Goal: Check status

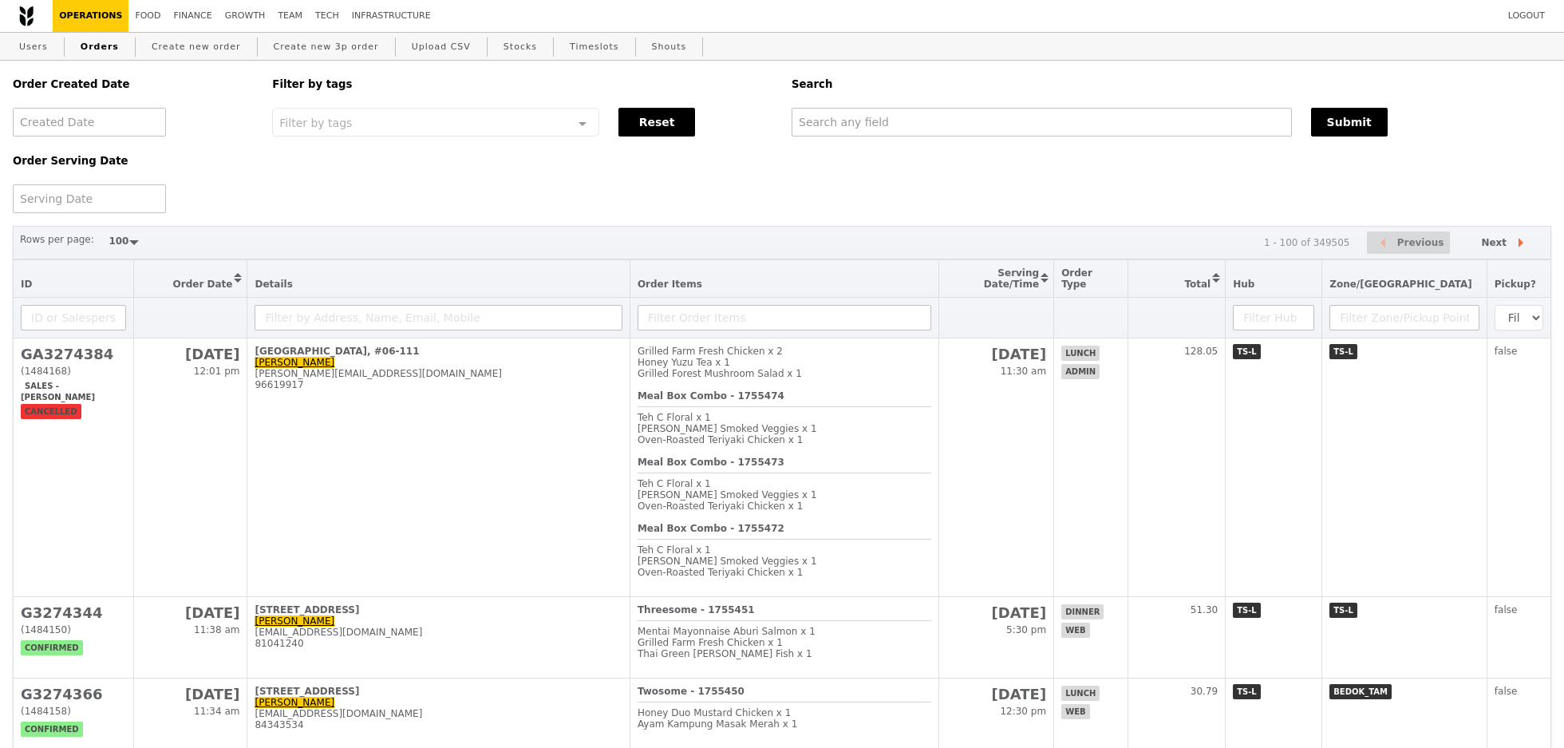
select select "100"
click at [93, 204] on div at bounding box center [89, 198] width 153 height 29
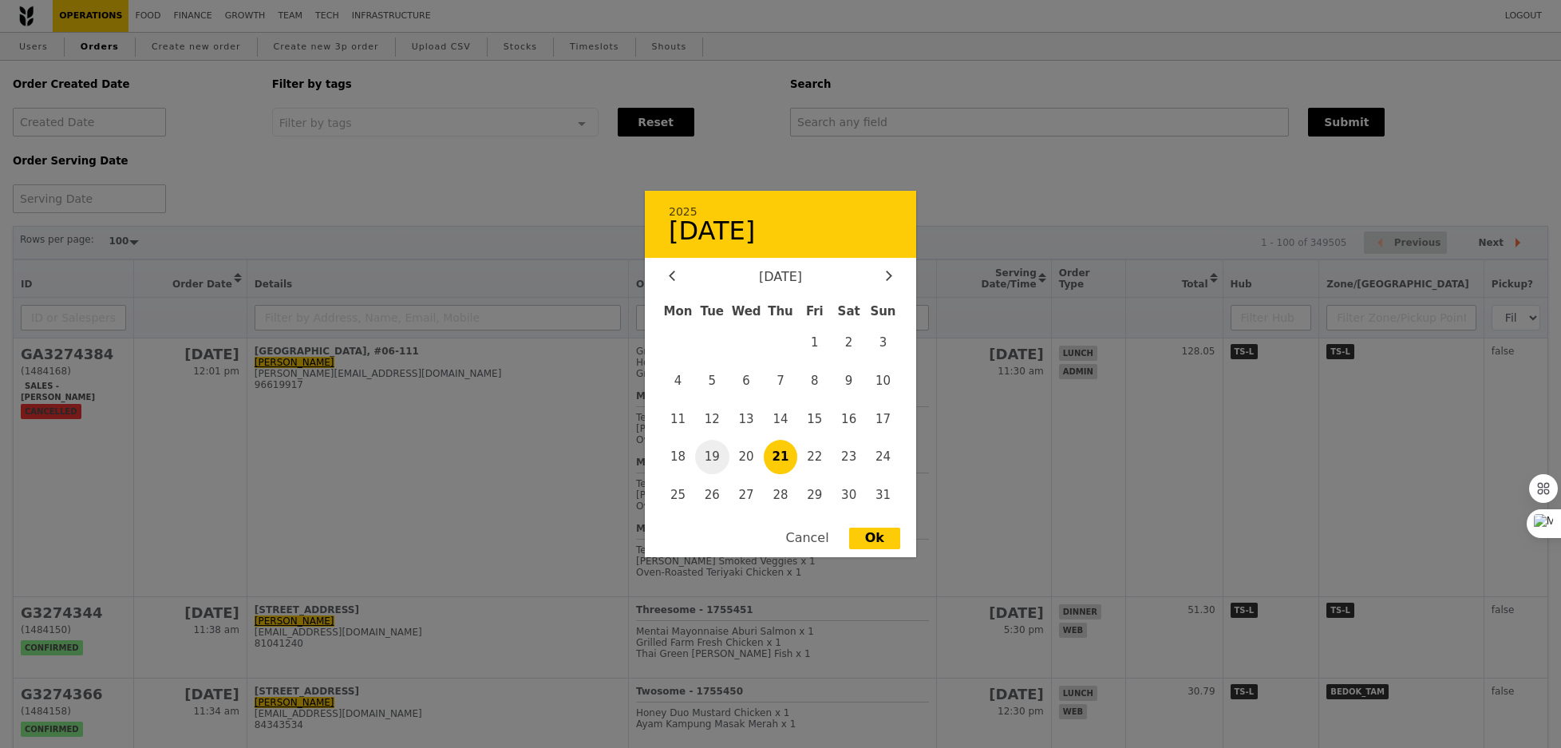
click at [702, 460] on span "19" at bounding box center [712, 457] width 34 height 34
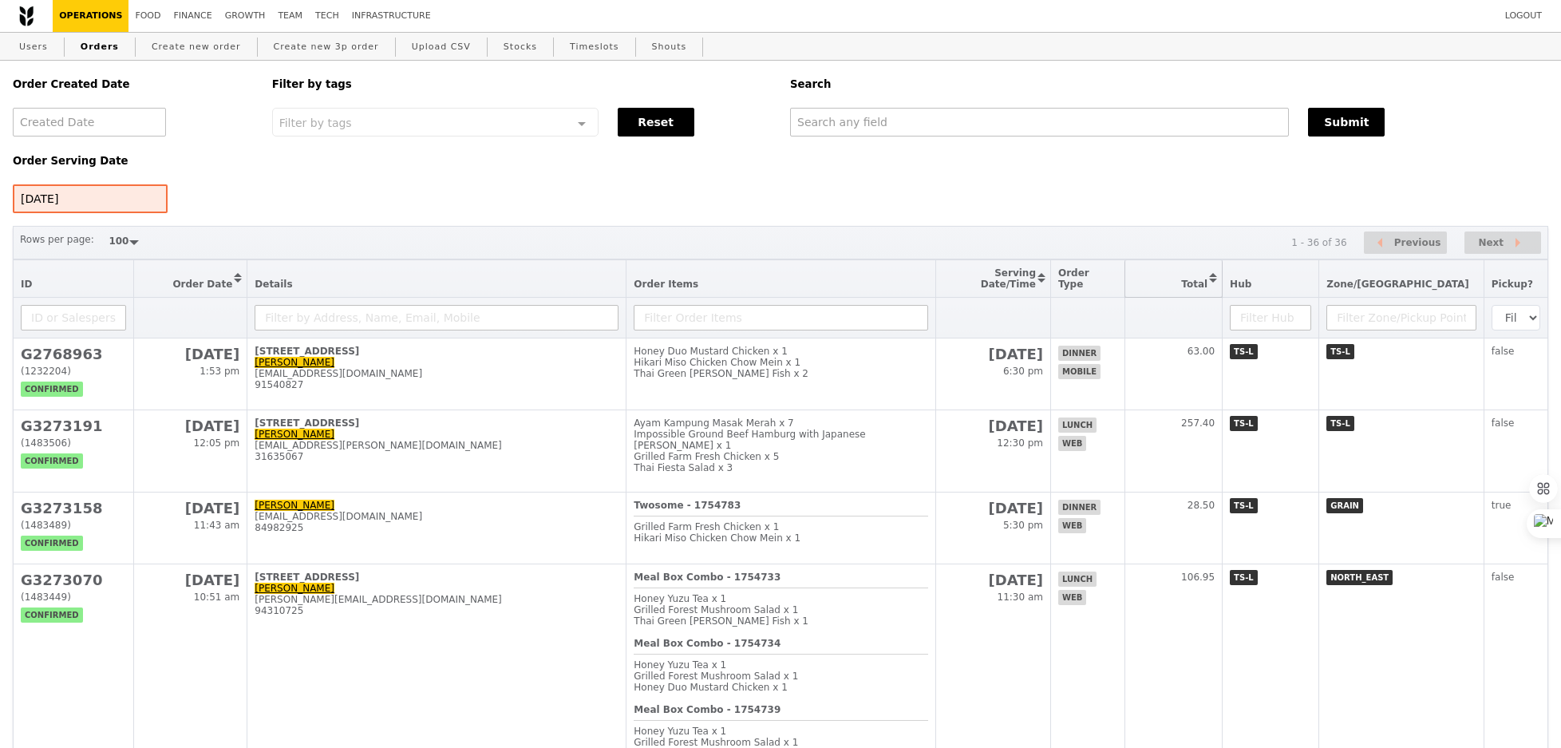
click at [1222, 283] on button "Sort table by Total in descending order" at bounding box center [1173, 278] width 97 height 37
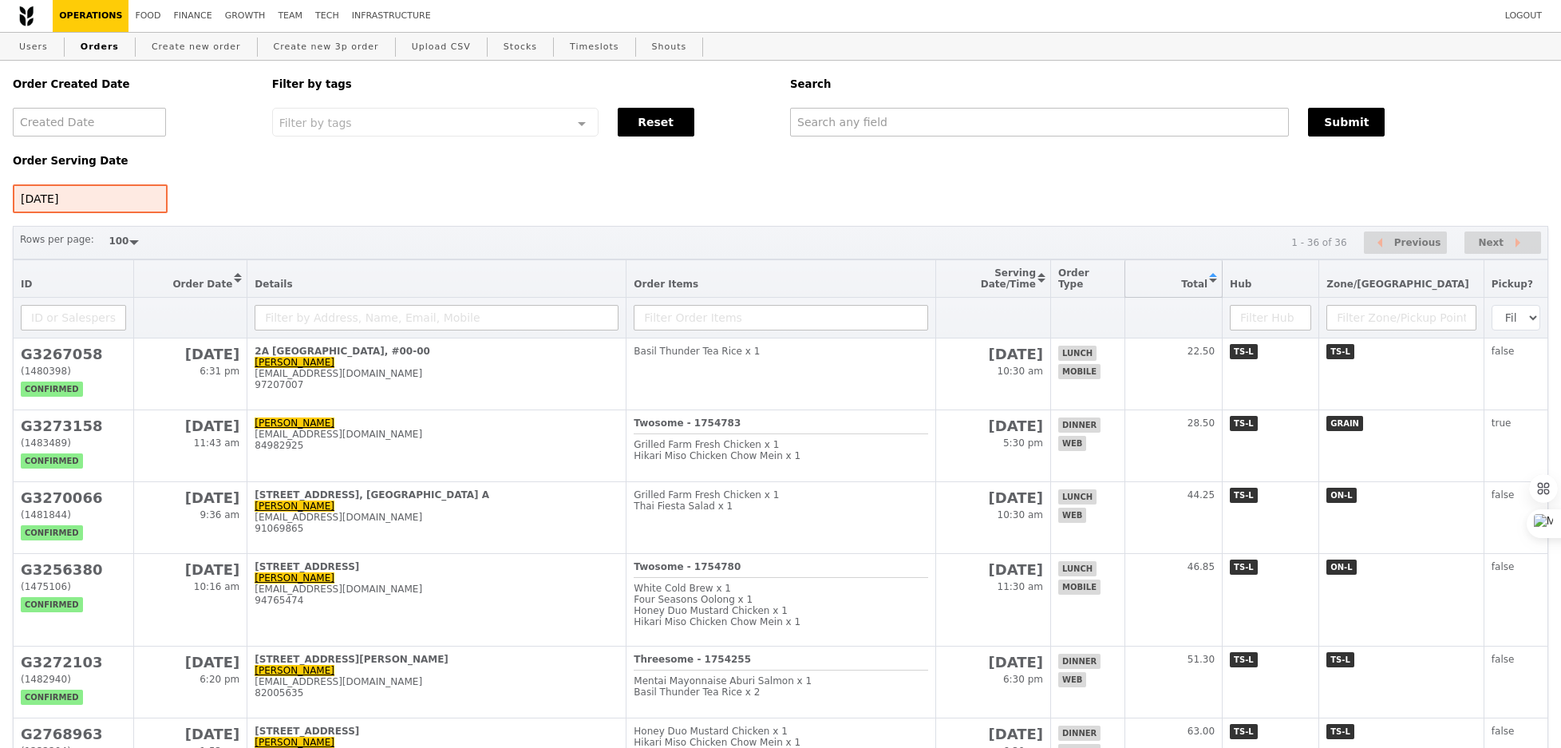
click at [1222, 290] on button "Sort table by Total in ascending order" at bounding box center [1173, 278] width 97 height 37
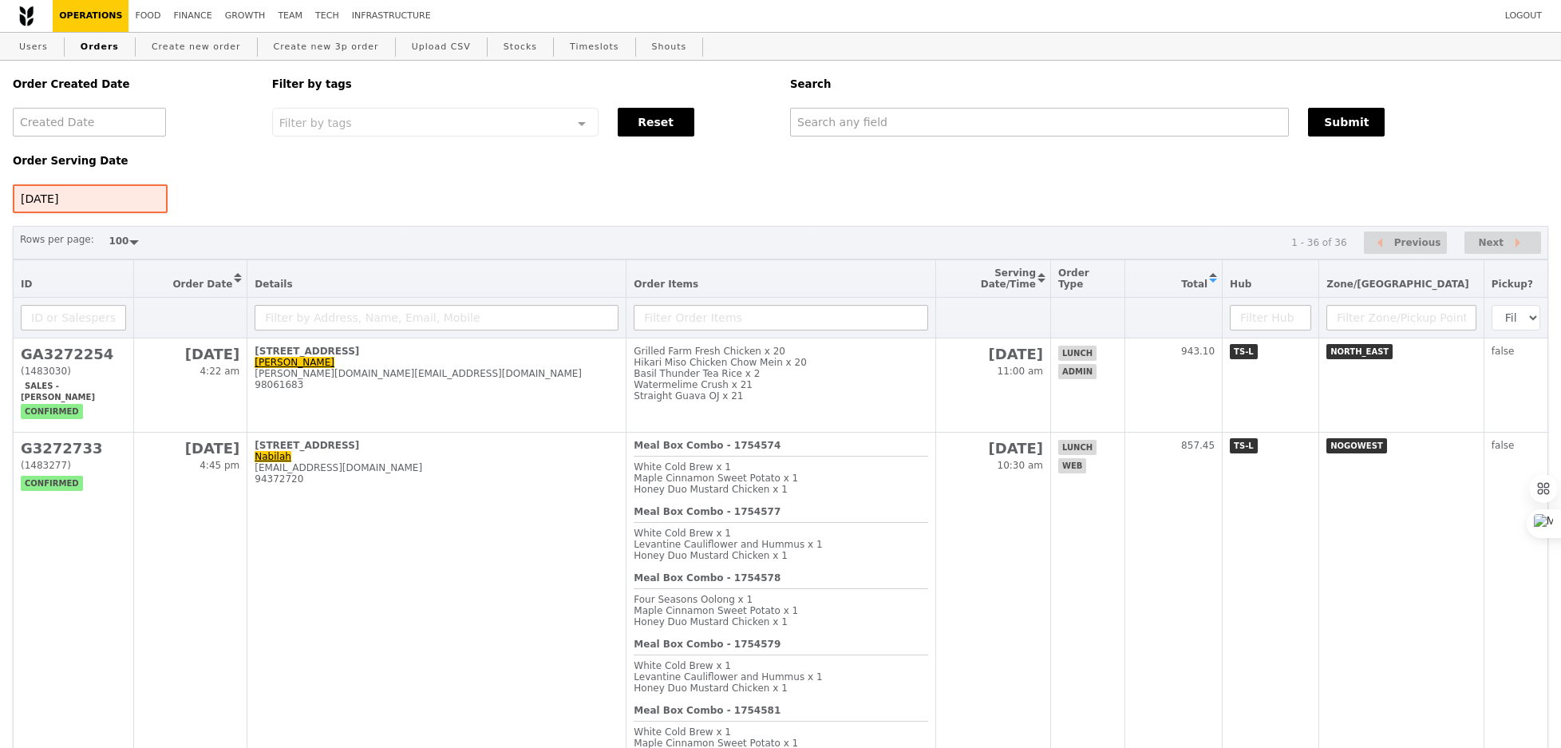
click at [117, 212] on div "[DATE]" at bounding box center [90, 198] width 155 height 29
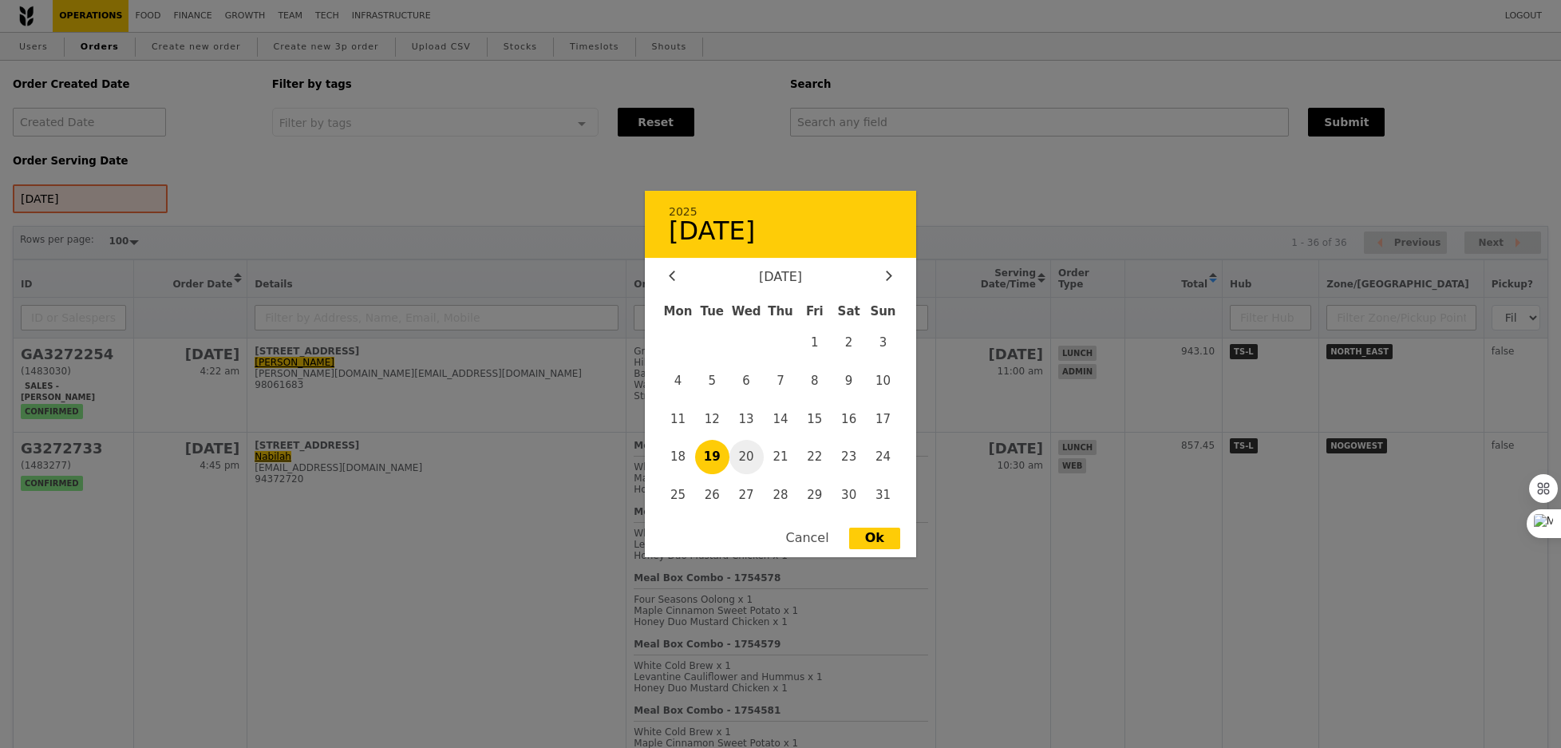
click at [746, 461] on span "20" at bounding box center [746, 457] width 34 height 34
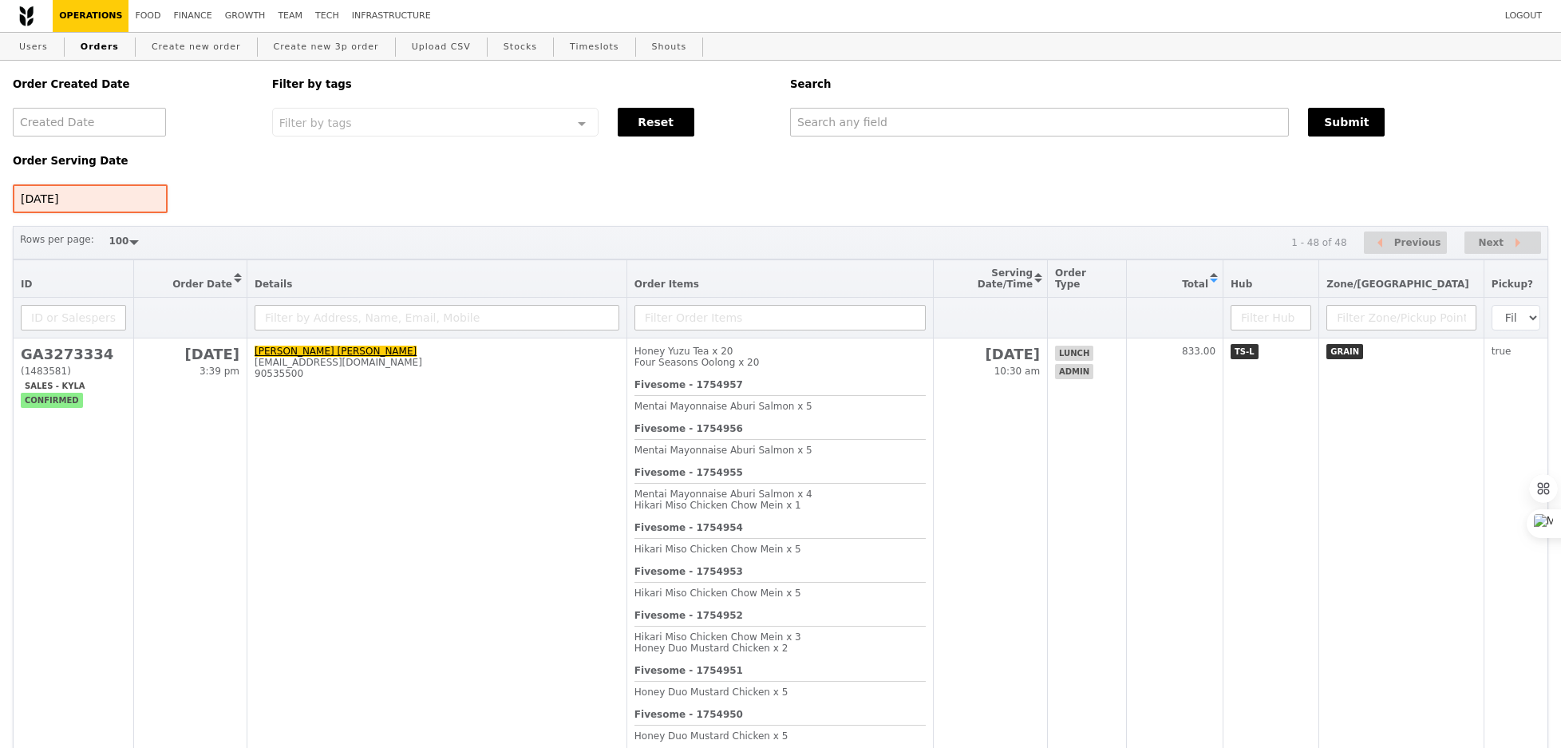
click at [125, 200] on div "[DATE]" at bounding box center [90, 198] width 155 height 29
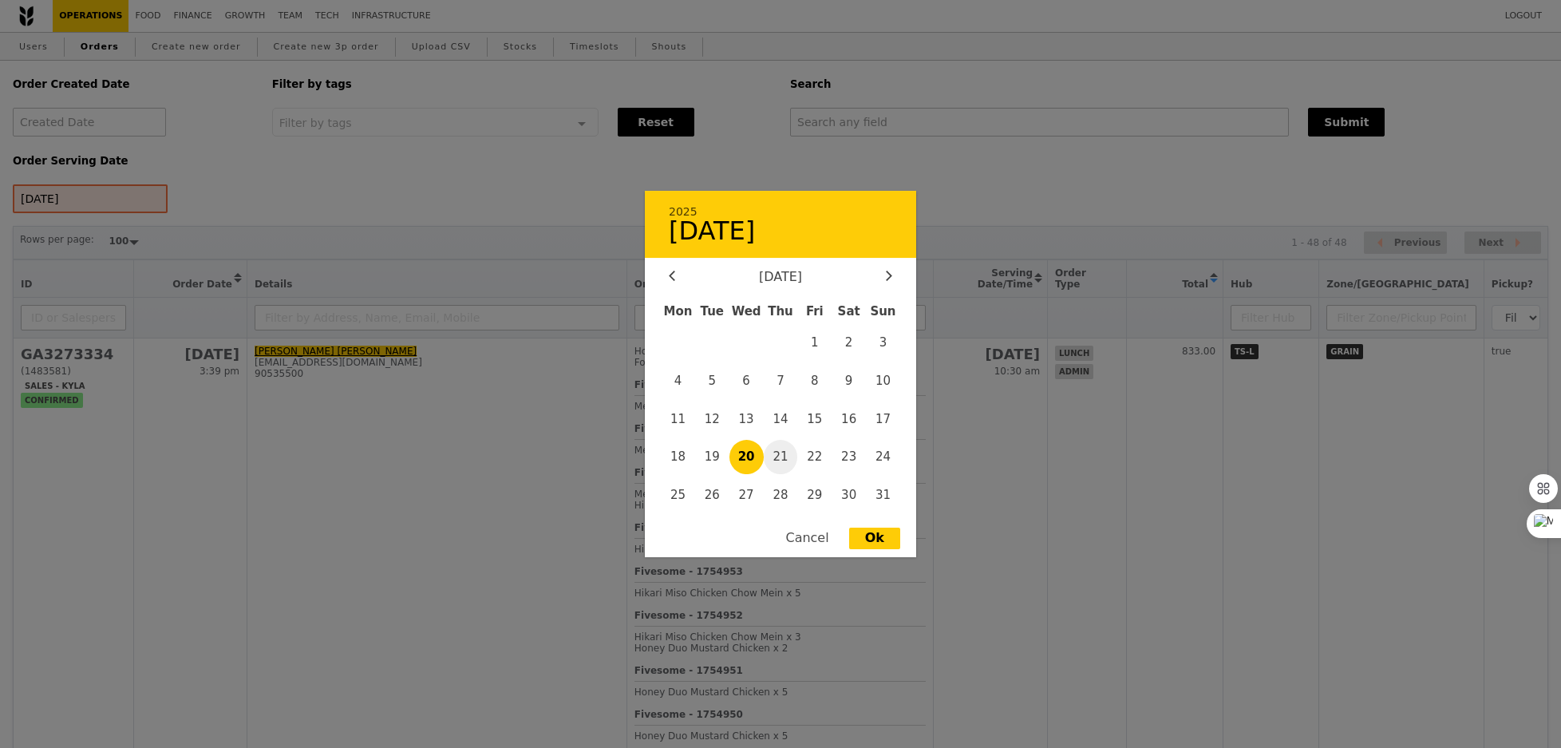
click at [766, 459] on span "21" at bounding box center [781, 457] width 34 height 34
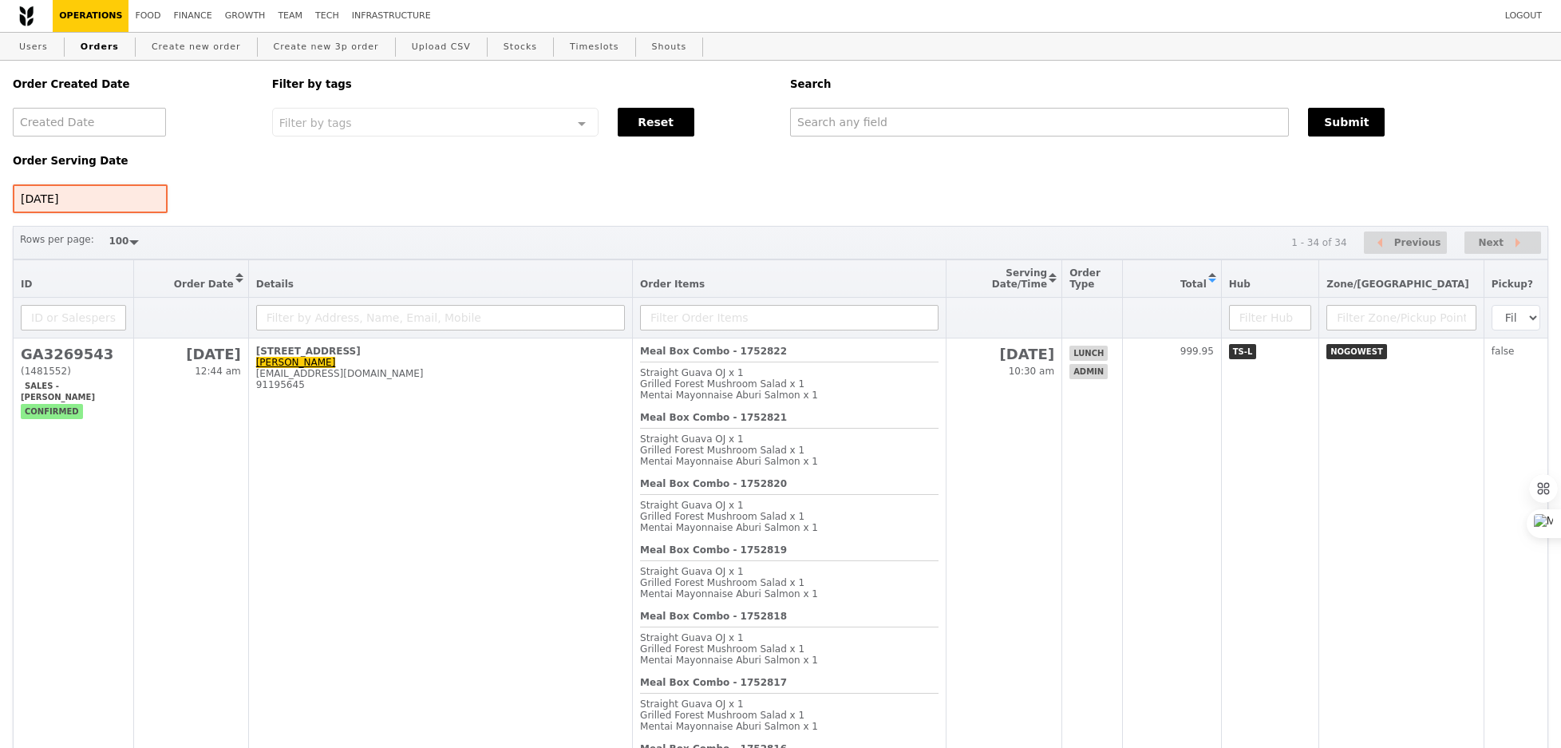
click at [150, 194] on div "[DATE]" at bounding box center [90, 198] width 155 height 29
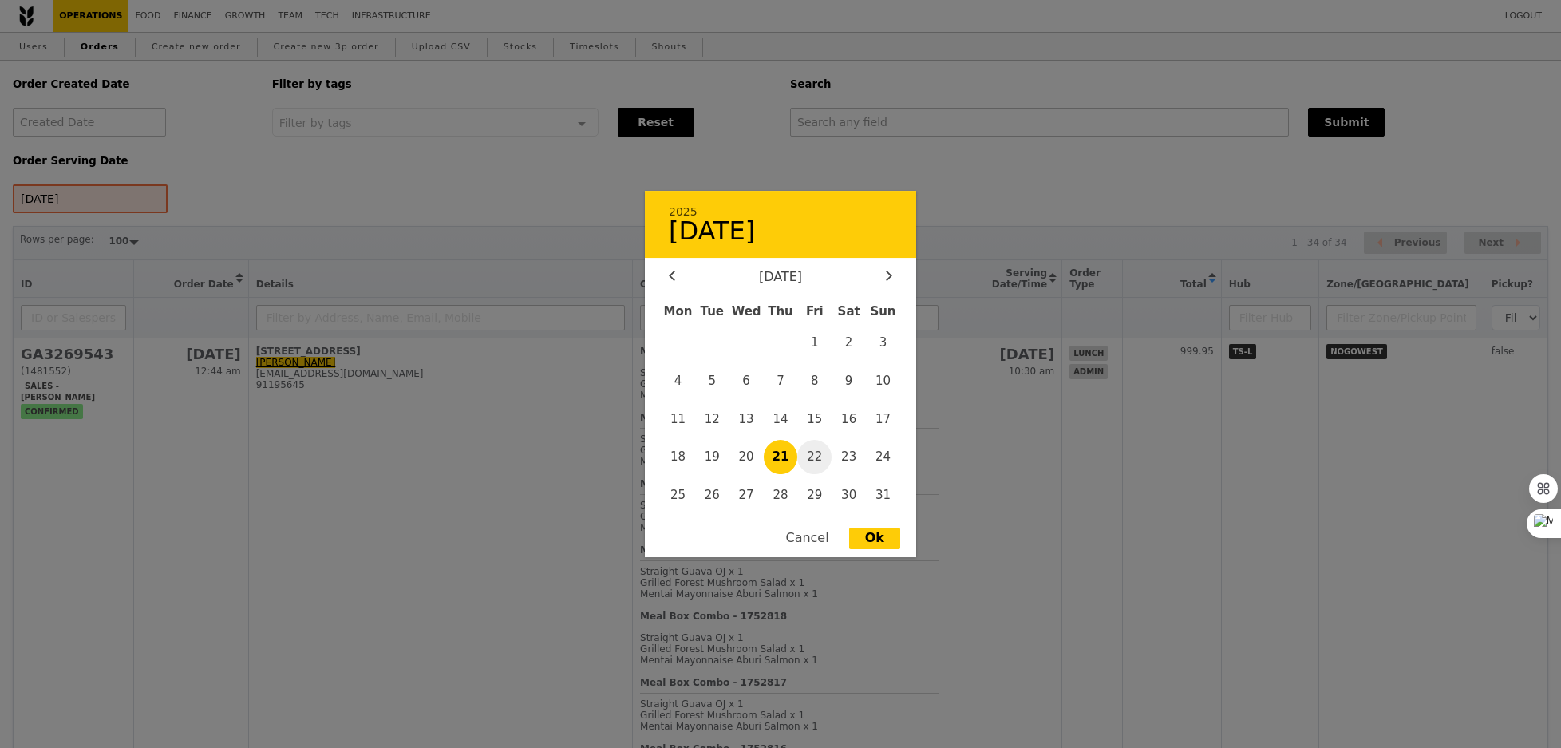
click at [799, 453] on span "22" at bounding box center [814, 457] width 34 height 34
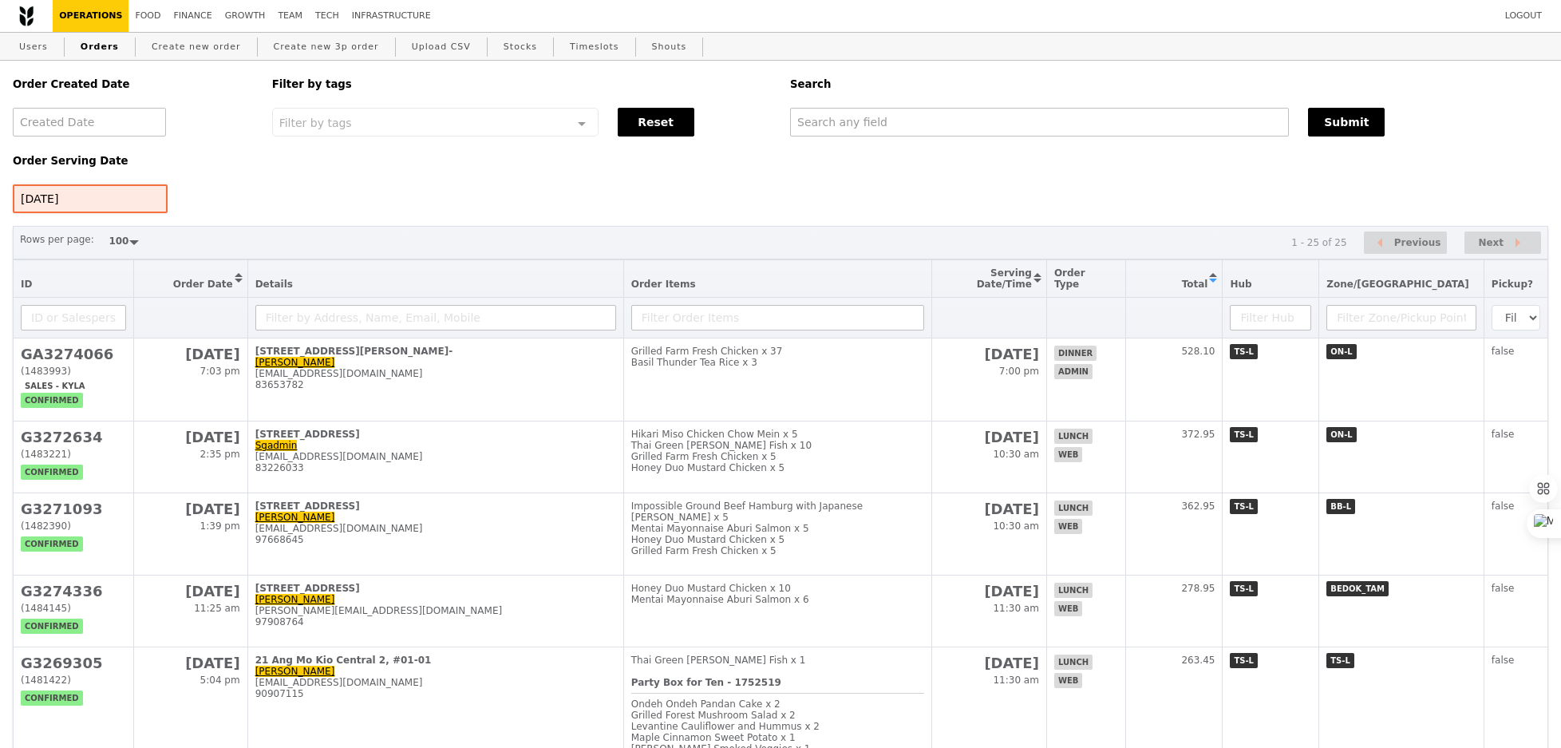
click at [117, 197] on div "[DATE]" at bounding box center [90, 198] width 155 height 29
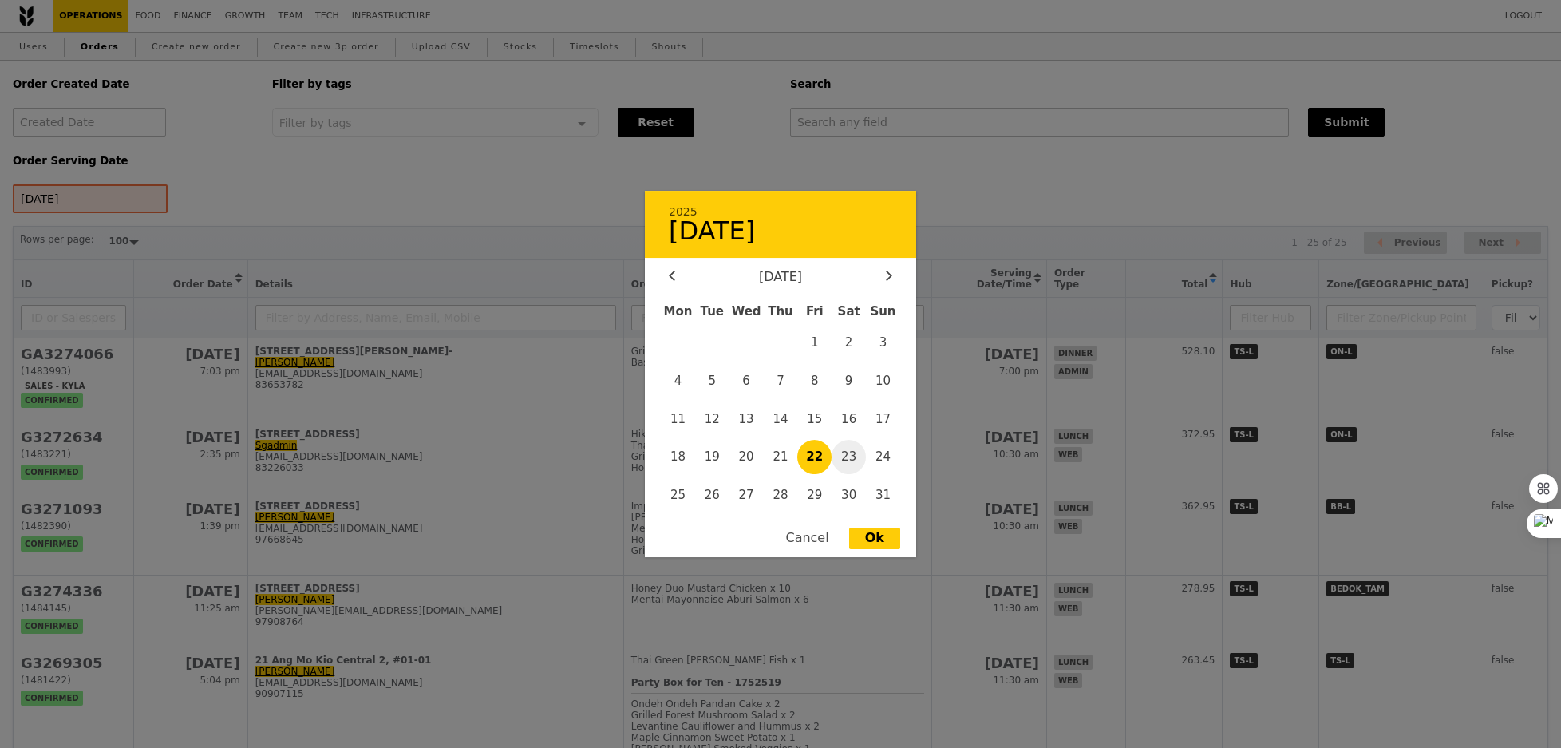
click at [845, 457] on span "23" at bounding box center [849, 457] width 34 height 34
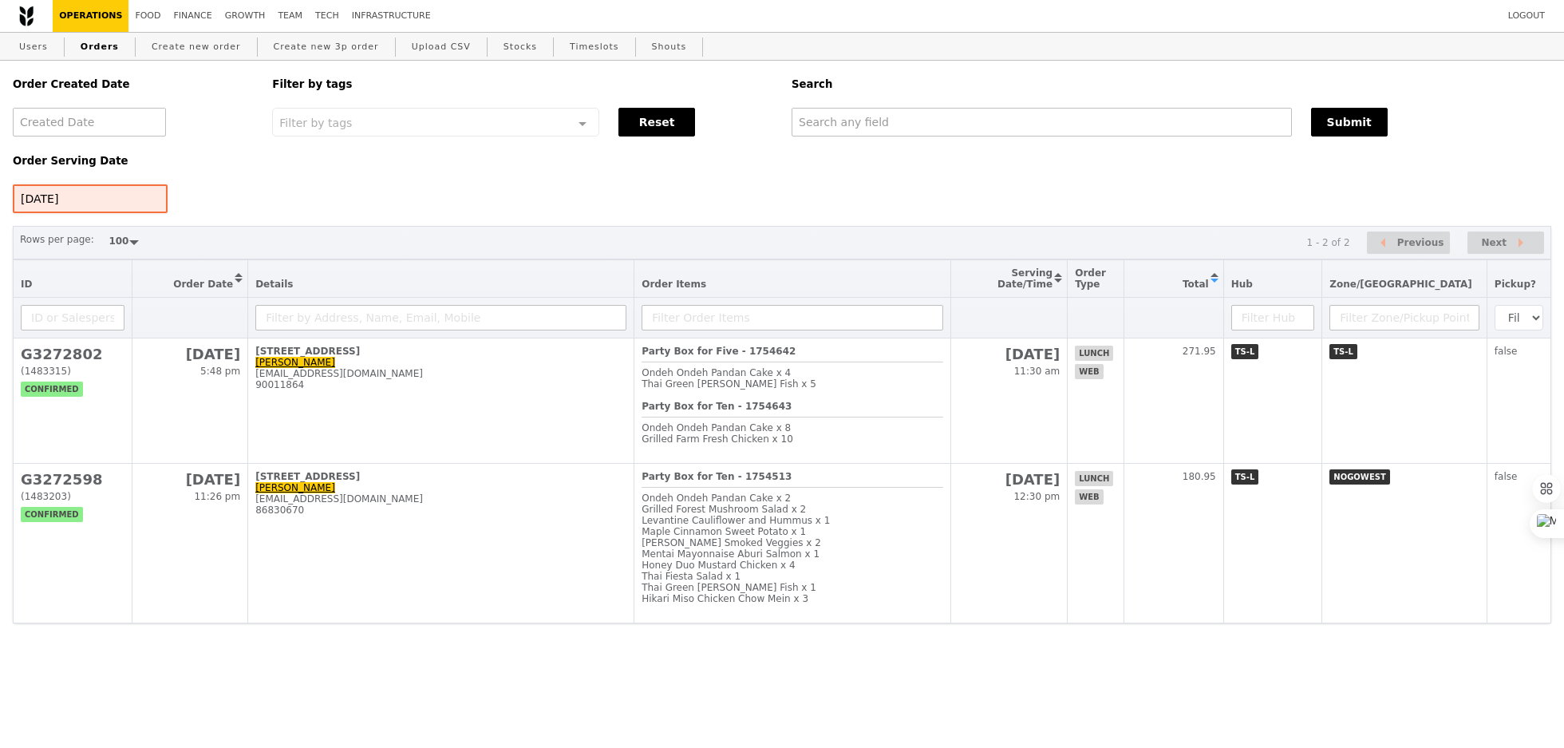
click at [103, 192] on div "[DATE]" at bounding box center [90, 198] width 155 height 29
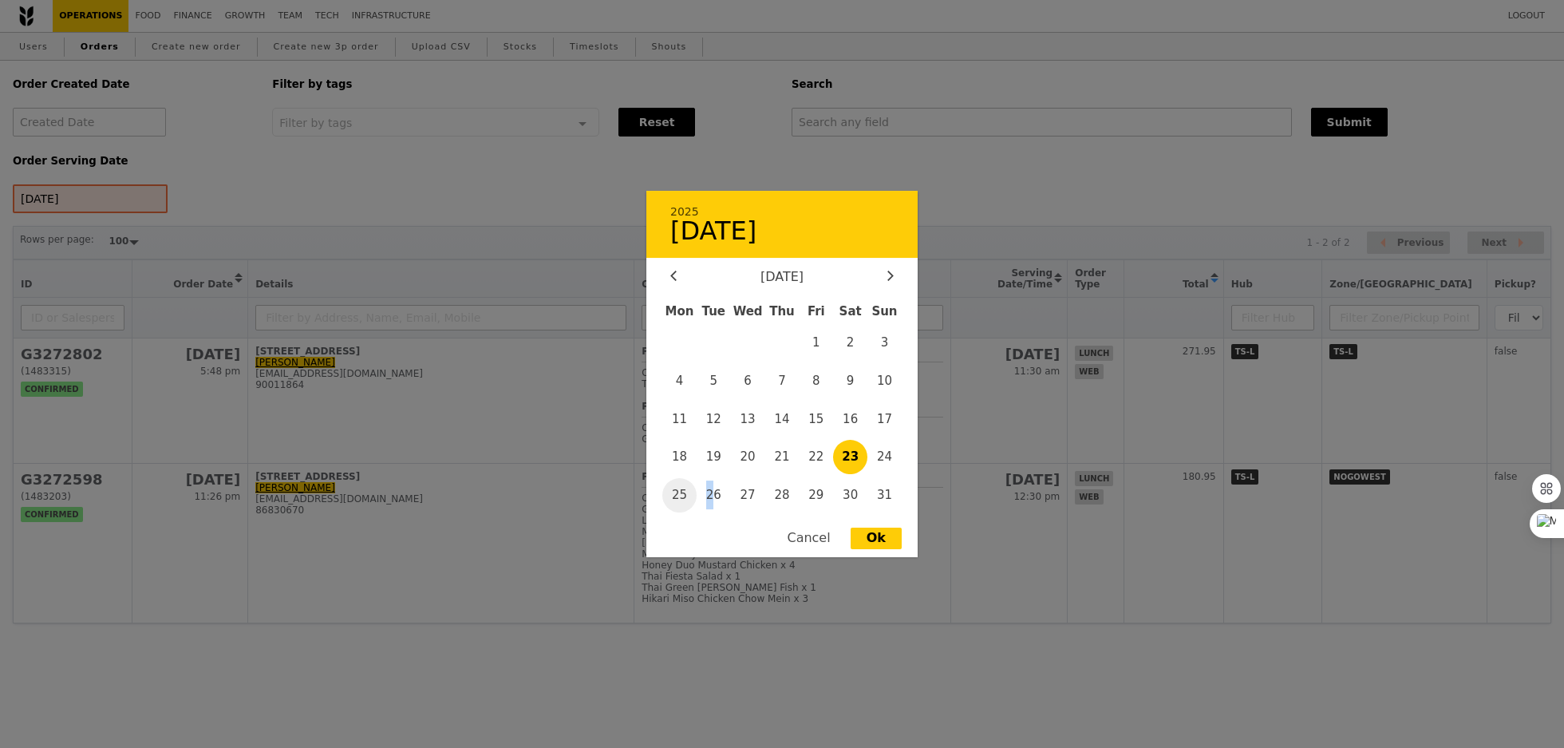
drag, startPoint x: 711, startPoint y: 496, endPoint x: 686, endPoint y: 496, distance: 25.6
click at [686, 496] on div "Mon Tue Wed Thu Fri Sat Sun 1 2 3 4 5 6 7 8 9 10 11 12 13 14 15 16 17 18 19 20 …" at bounding box center [781, 406] width 271 height 219
click at [686, 496] on span "25" at bounding box center [679, 495] width 34 height 34
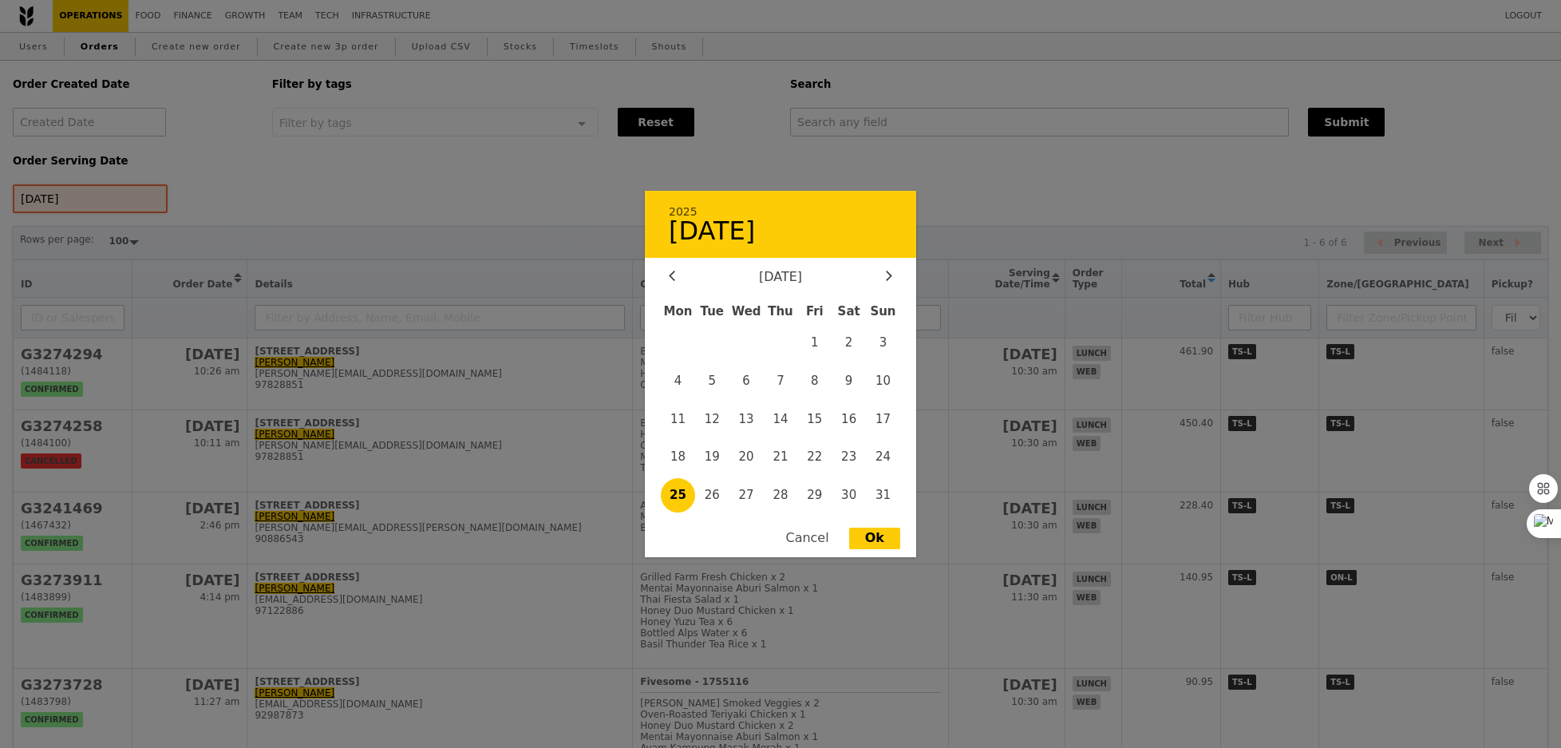
click at [114, 196] on div "[DATE] 2025 [DATE] [DATE] Mon Tue Wed Thu Fri Sat Sun 1 2 3 4 5 6 7 8 9 10 11 1…" at bounding box center [90, 198] width 155 height 29
click at [695, 490] on span "26" at bounding box center [712, 495] width 34 height 34
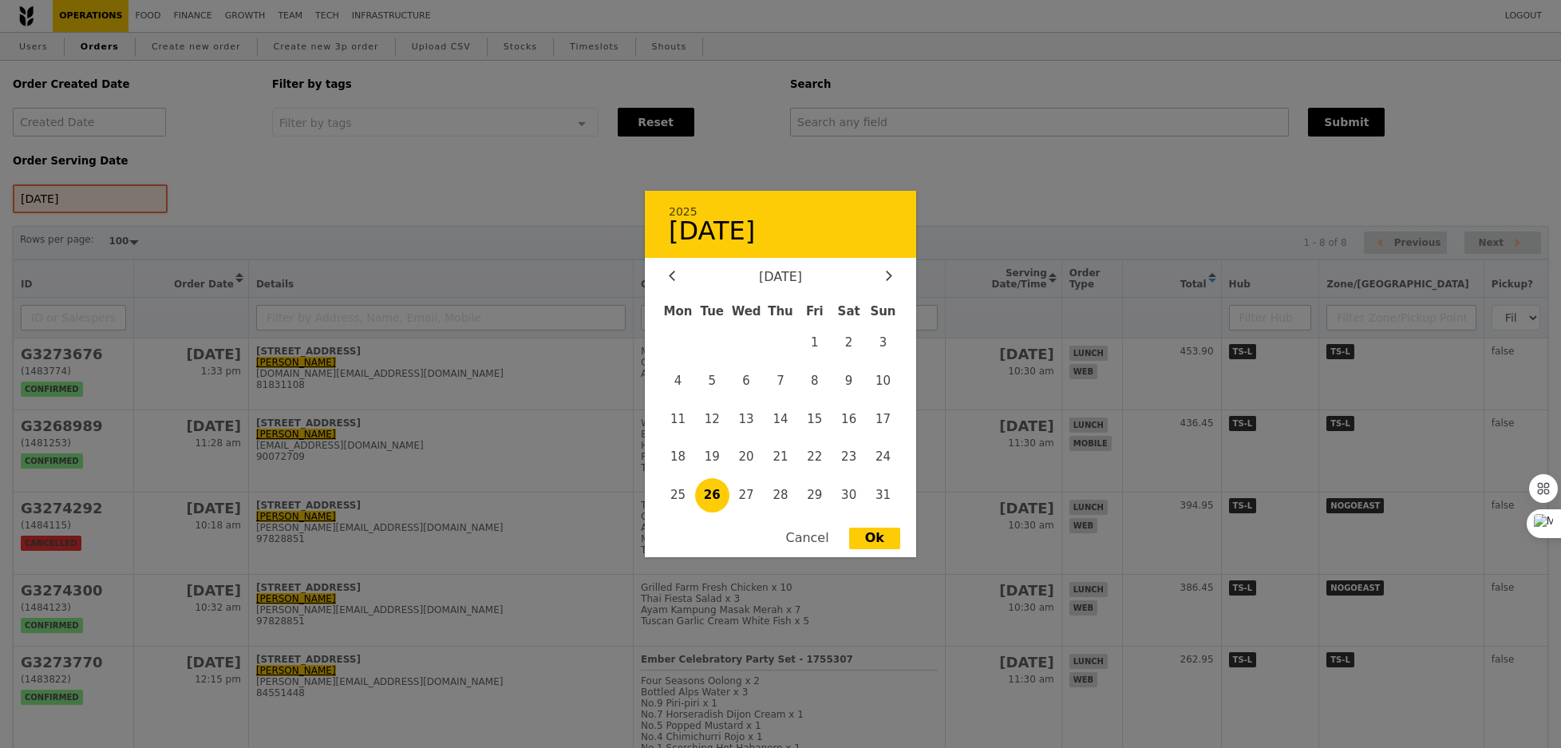
click at [111, 204] on div "[DATE] 2025 [DATE] [DATE] Mon Tue Wed Thu Fri Sat Sun 1 2 3 4 5 6 7 8 9 10 11 1…" at bounding box center [90, 198] width 155 height 29
click at [749, 498] on span "27" at bounding box center [746, 495] width 34 height 34
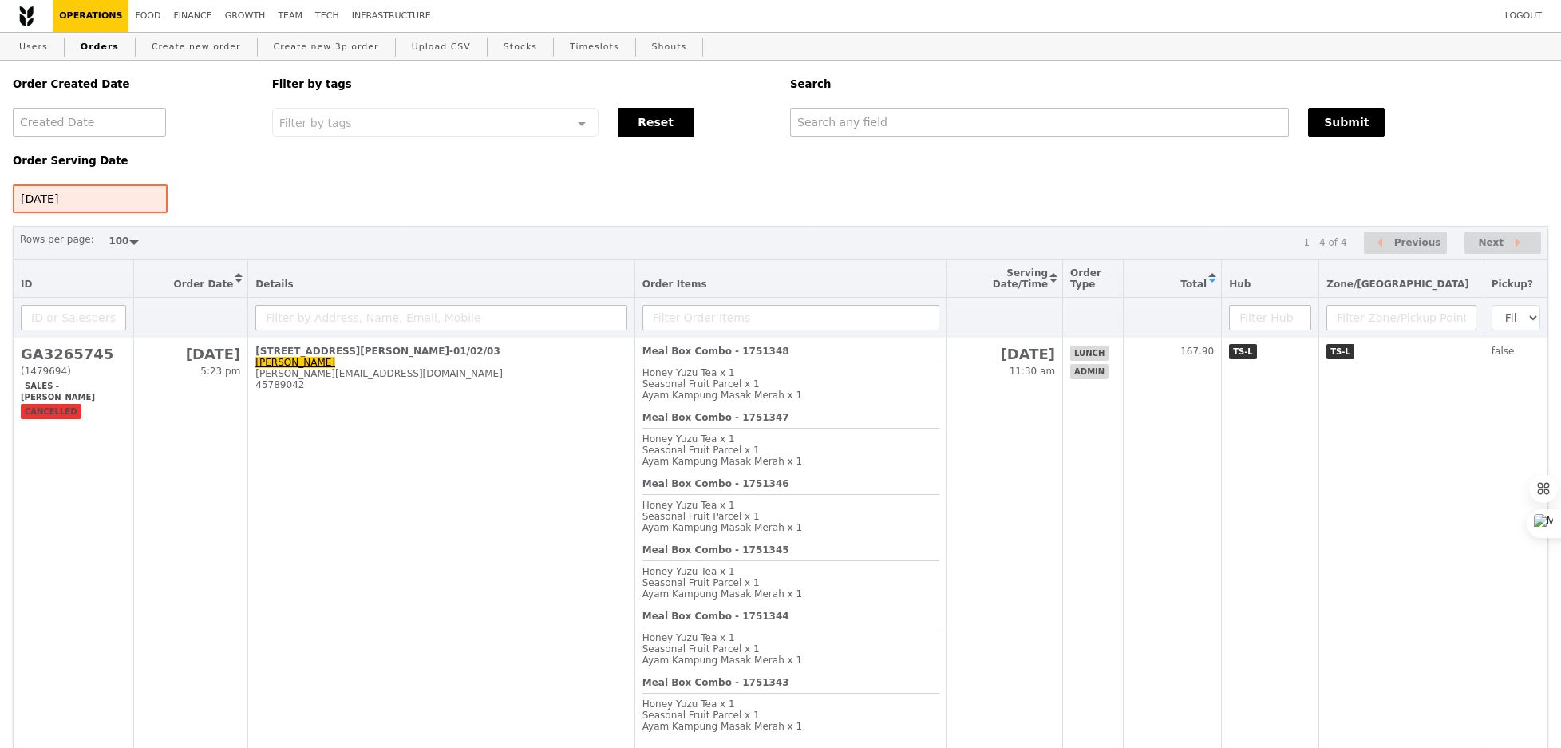
click at [133, 191] on div "[DATE]" at bounding box center [90, 198] width 155 height 29
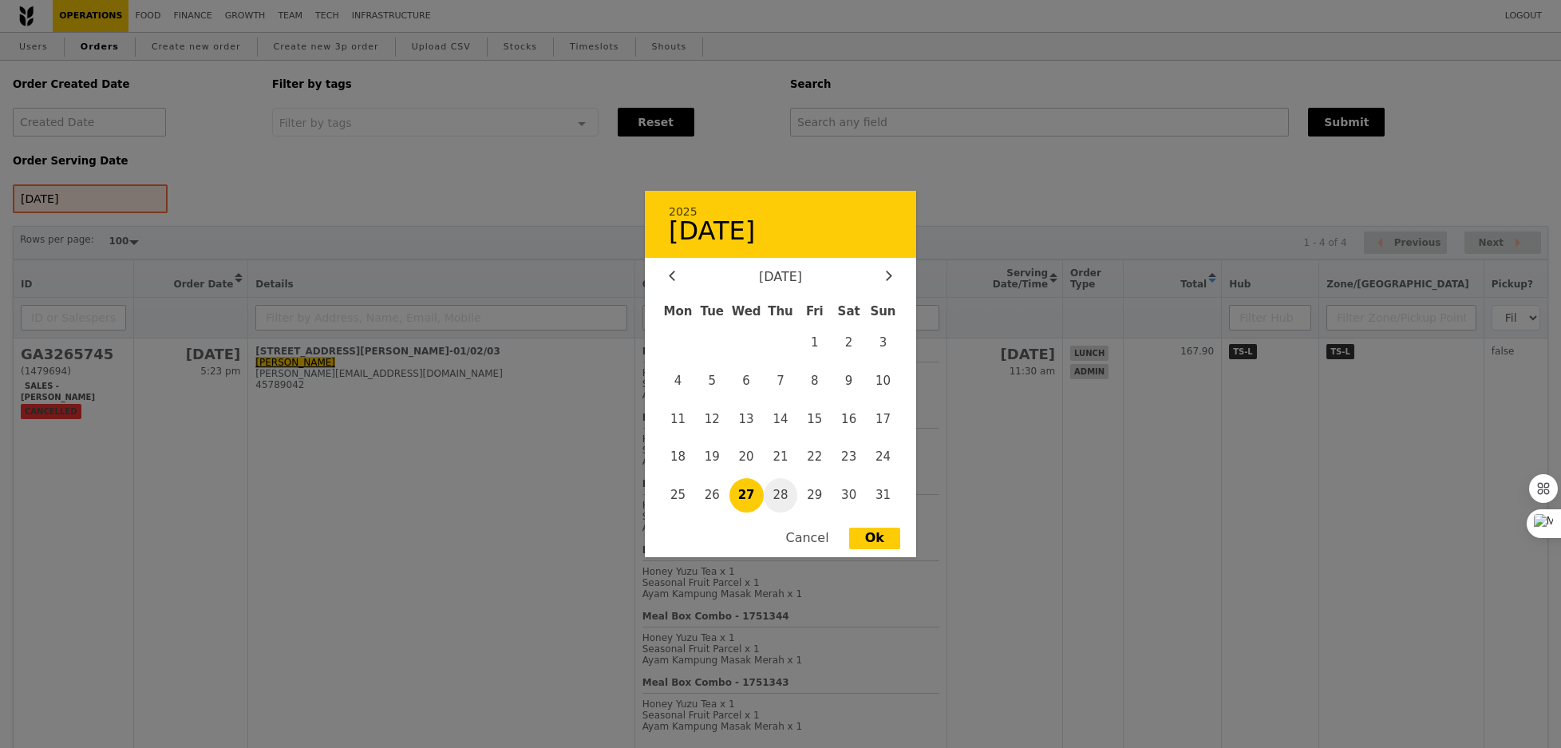
drag, startPoint x: 755, startPoint y: 488, endPoint x: 776, endPoint y: 488, distance: 20.7
click at [776, 488] on div "Mon Tue Wed Thu Fri Sat Sun 1 2 3 4 5 6 7 8 9 10 11 12 13 14 15 16 17 18 19 20 …" at bounding box center [780, 406] width 271 height 219
click at [776, 488] on span "28" at bounding box center [781, 495] width 34 height 34
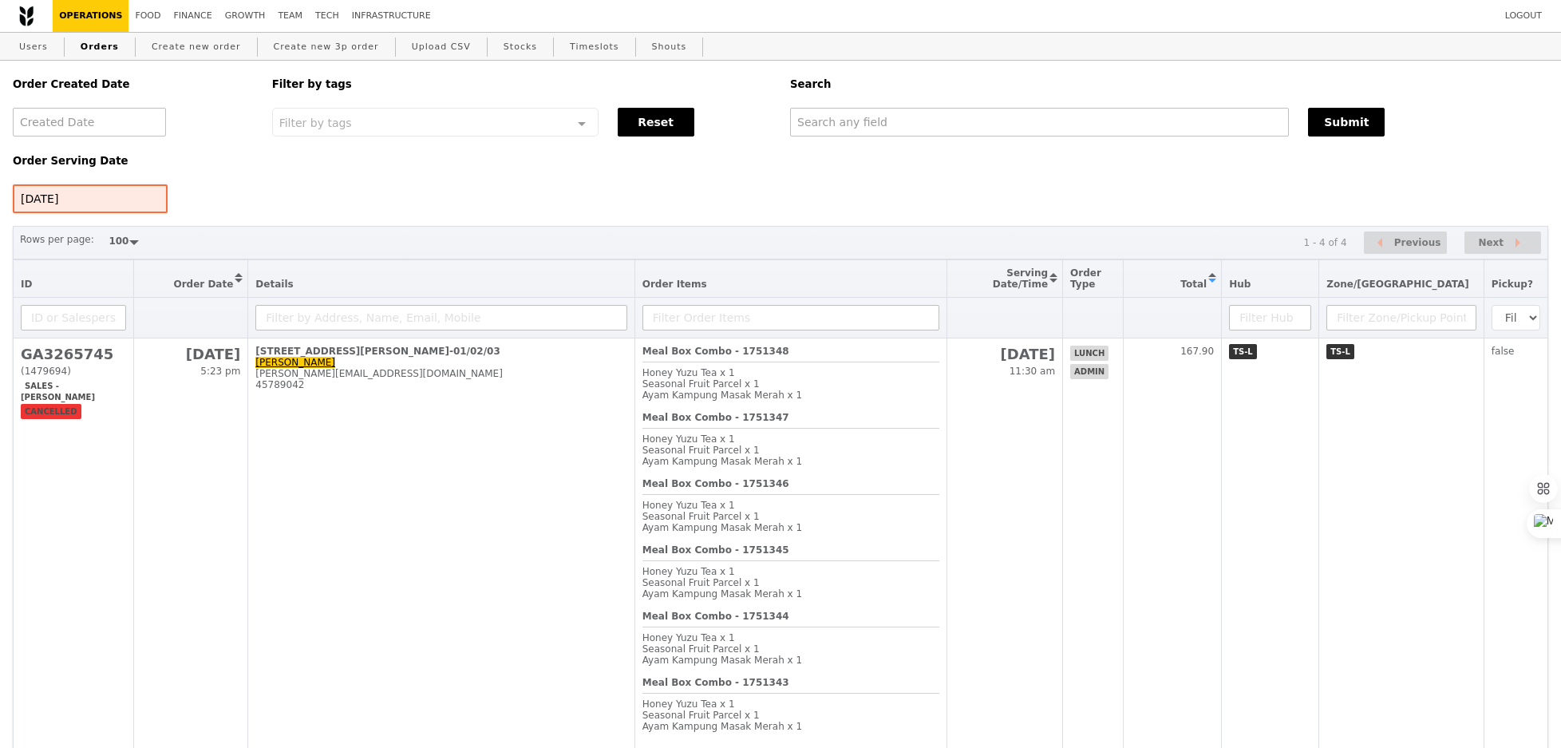
click at [95, 198] on div "[DATE]" at bounding box center [90, 198] width 155 height 29
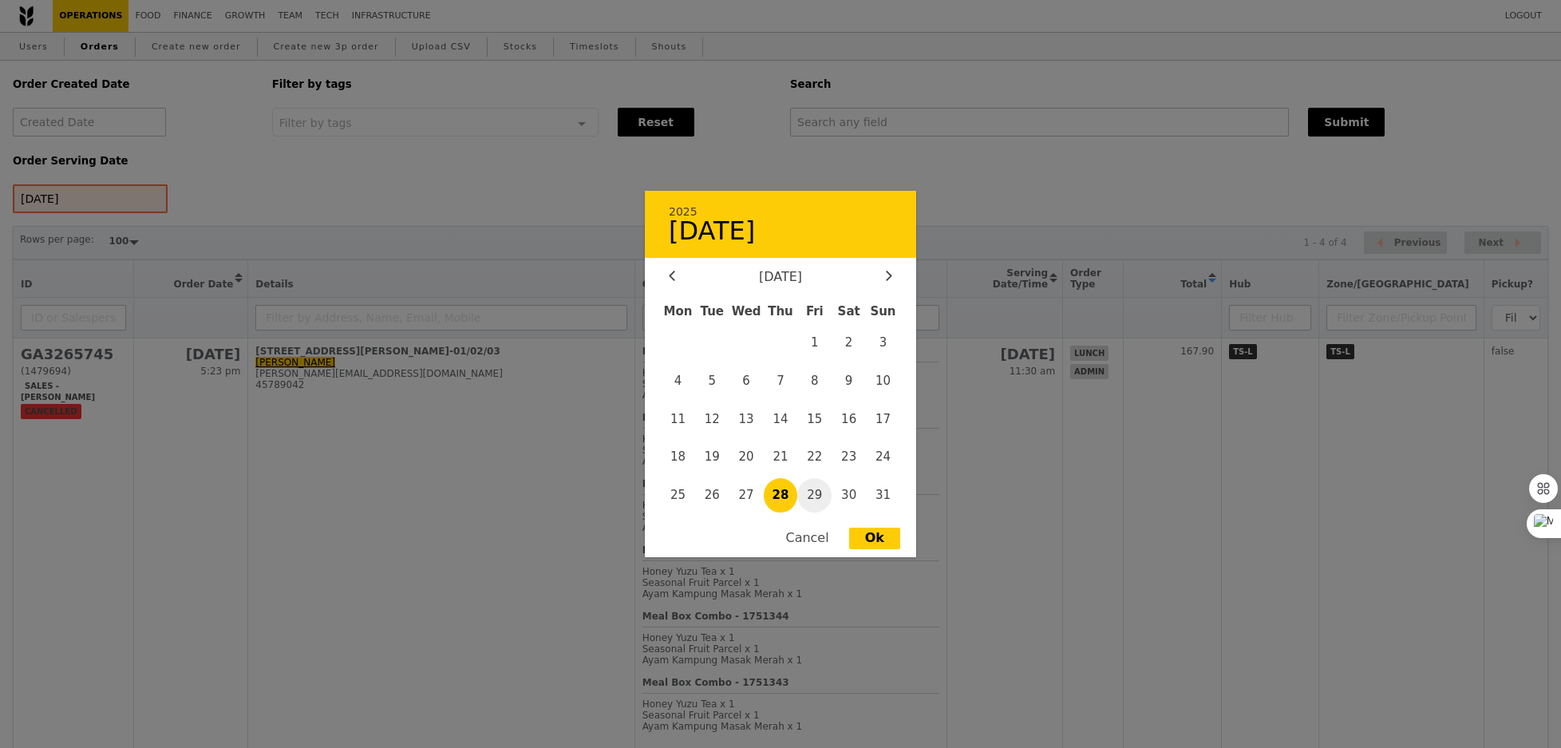
click at [822, 501] on span "29" at bounding box center [814, 495] width 34 height 34
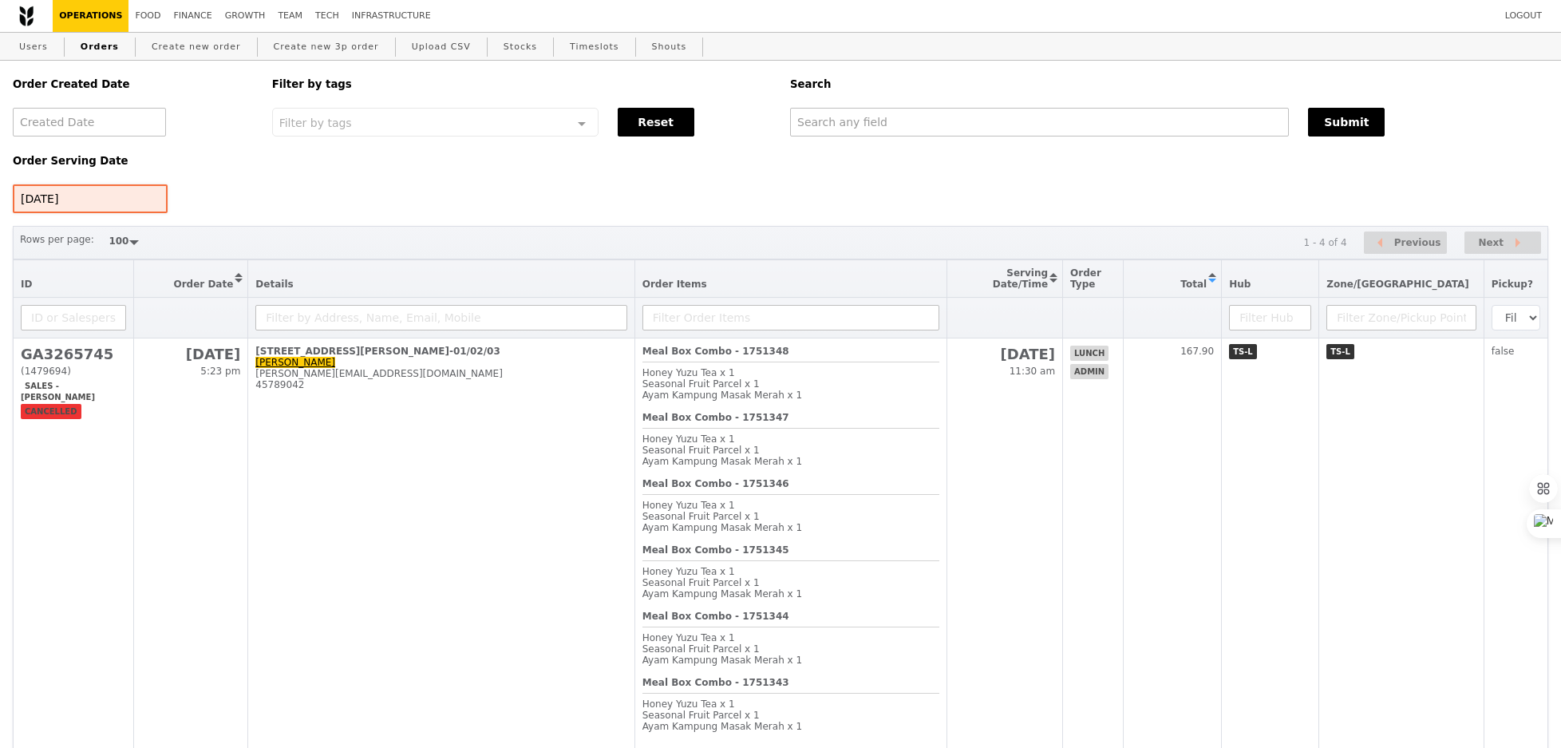
click at [114, 196] on div "[DATE]" at bounding box center [90, 198] width 155 height 29
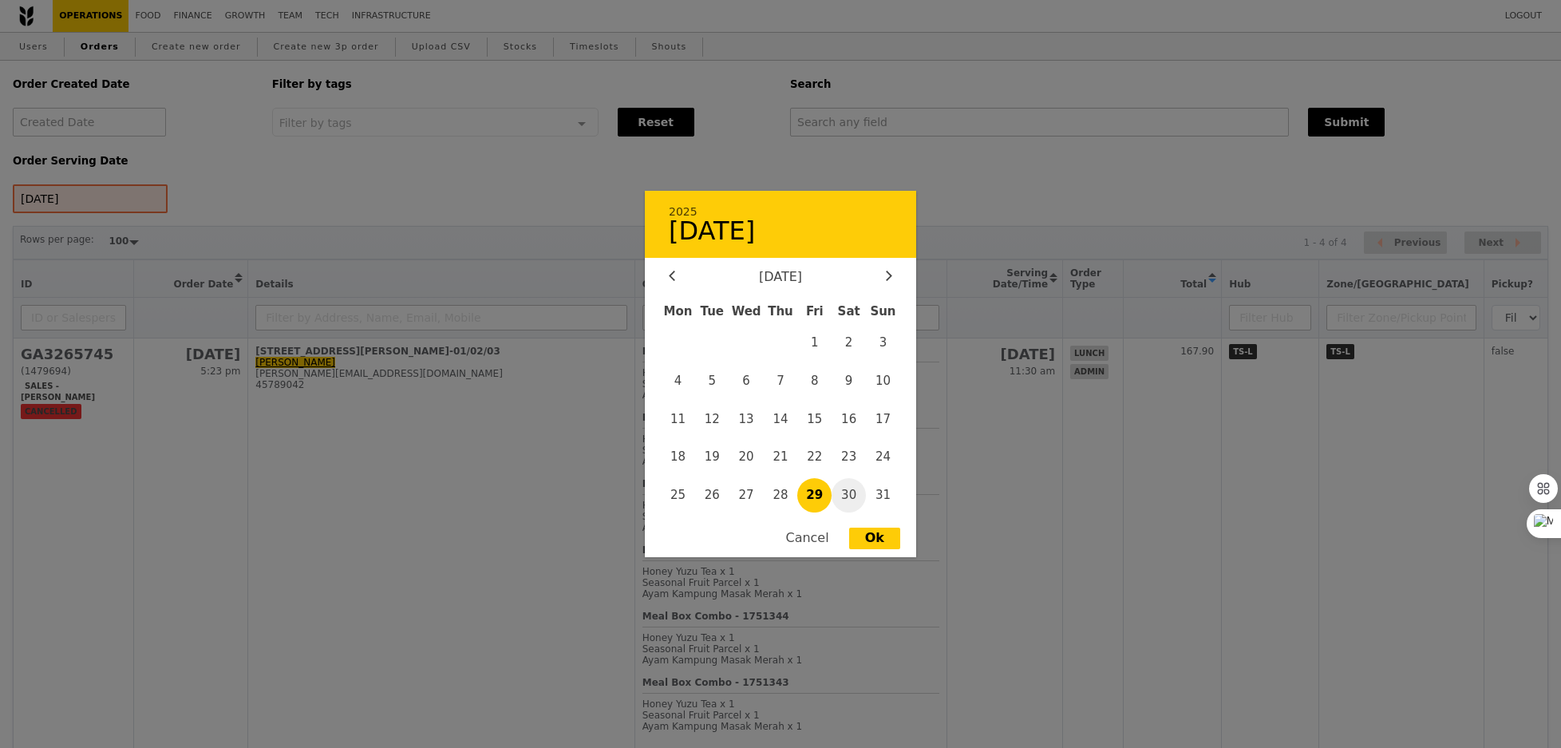
click at [855, 491] on span "30" at bounding box center [849, 495] width 34 height 34
type input "[DATE]"
